Goal: Information Seeking & Learning: Find specific fact

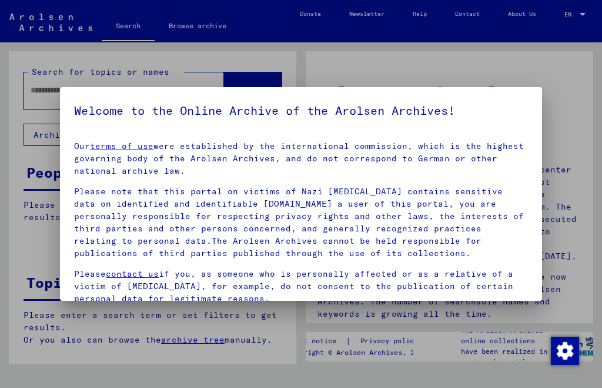
click at [563, 230] on div at bounding box center [301, 194] width 602 height 388
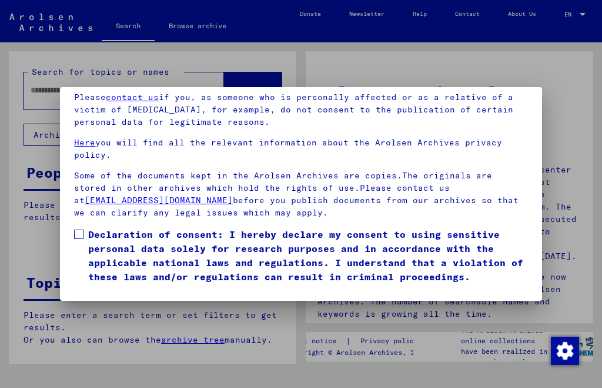
scroll to position [124, 0]
click at [78, 229] on span at bounding box center [78, 233] width 9 height 9
click at [102, 289] on button "I agree" at bounding box center [102, 300] width 57 height 22
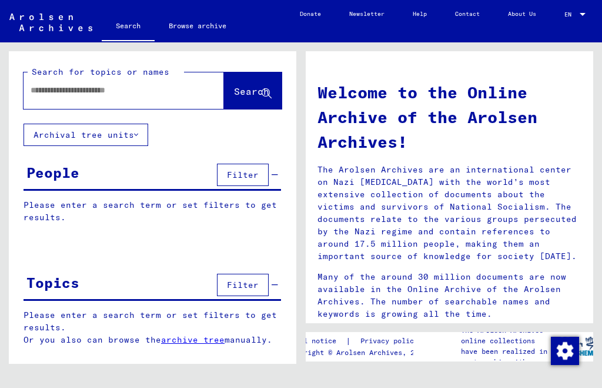
click at [161, 90] on input "text" at bounding box center [110, 90] width 158 height 12
click at [156, 91] on input "text" at bounding box center [110, 90] width 158 height 12
click at [234, 94] on span "Search" at bounding box center [251, 91] width 35 height 12
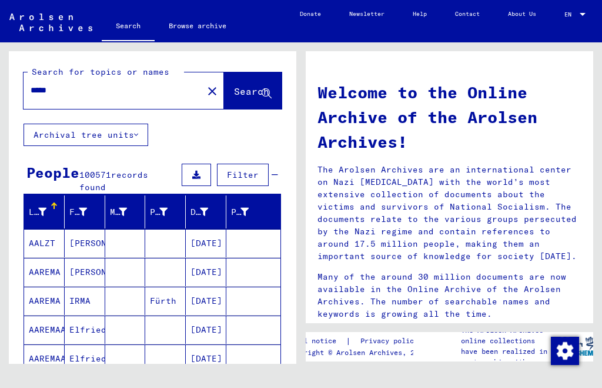
click at [132, 84] on input "*****" at bounding box center [110, 90] width 158 height 12
click at [235, 85] on span "Search" at bounding box center [251, 91] width 35 height 12
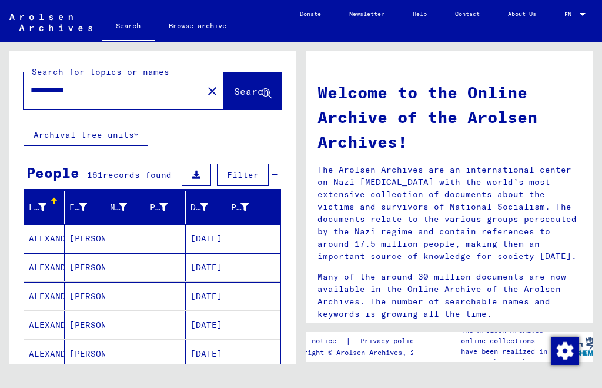
click at [144, 84] on input "**********" at bounding box center [110, 90] width 158 height 12
type input "**********"
click at [234, 85] on span "Search" at bounding box center [251, 91] width 35 height 12
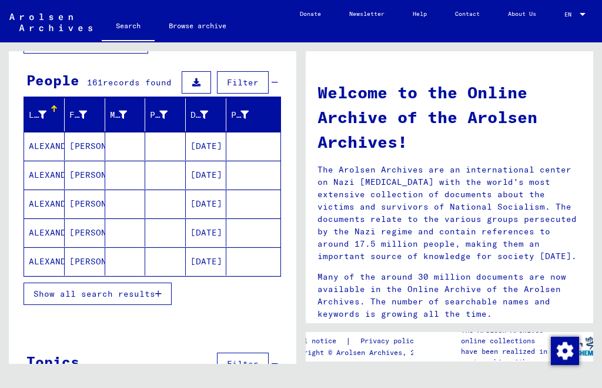
scroll to position [91, 0]
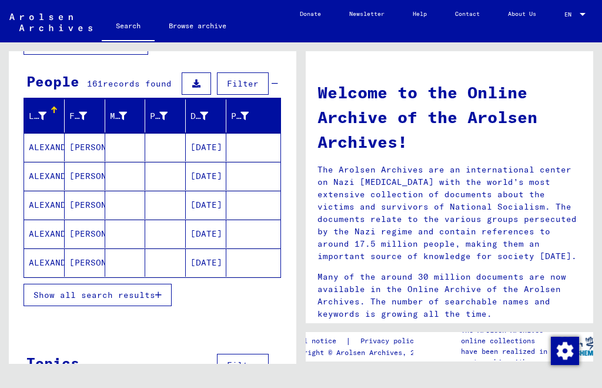
click at [117, 289] on span "Show all search results" at bounding box center [95, 294] width 122 height 11
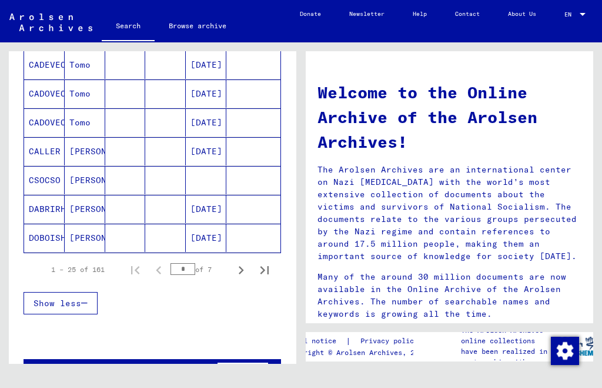
scroll to position [691, 0]
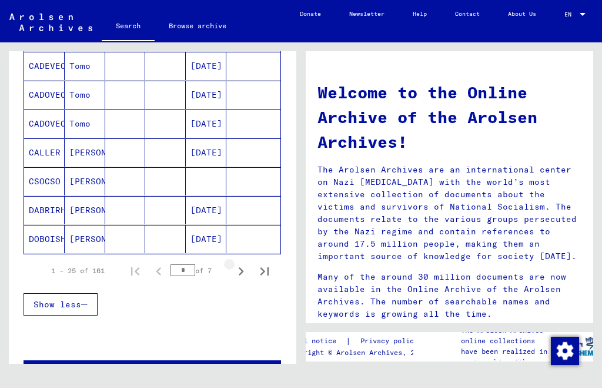
click at [245, 263] on icon "Next page" at bounding box center [241, 271] width 16 height 16
click at [145, 259] on button "First page" at bounding box center [136, 271] width 24 height 24
click at [243, 263] on icon "Next page" at bounding box center [241, 271] width 16 height 16
click at [245, 263] on icon "Next page" at bounding box center [241, 271] width 16 height 16
click at [248, 263] on icon "Next page" at bounding box center [241, 271] width 16 height 16
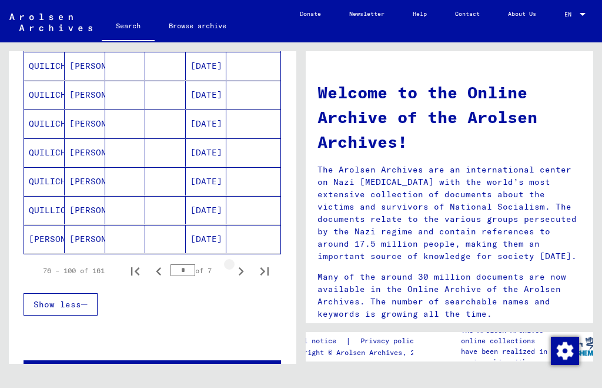
click at [247, 263] on icon "Next page" at bounding box center [241, 271] width 16 height 16
click at [246, 263] on icon "Next page" at bounding box center [241, 271] width 16 height 16
click at [247, 263] on icon "Next page" at bounding box center [241, 271] width 16 height 16
type input "*"
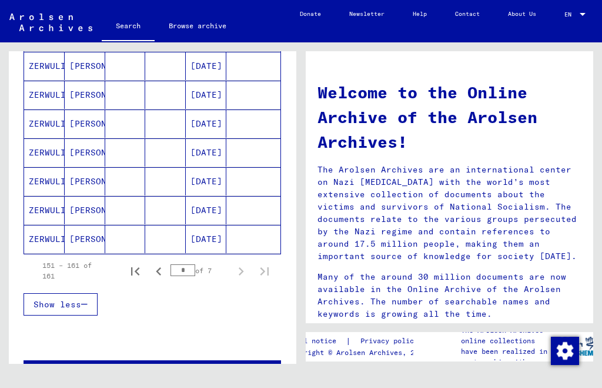
click at [248, 263] on icon "Next page" at bounding box center [241, 271] width 16 height 16
click at [247, 263] on icon "Next page" at bounding box center [241, 271] width 16 height 16
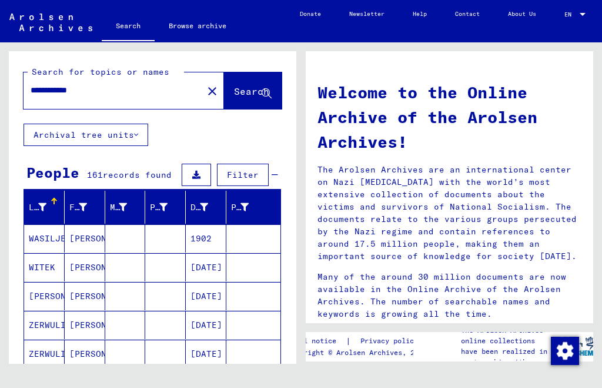
scroll to position [0, 0]
click at [221, 12] on link "Browse archive" at bounding box center [198, 26] width 86 height 28
